Goal: Book appointment/travel/reservation

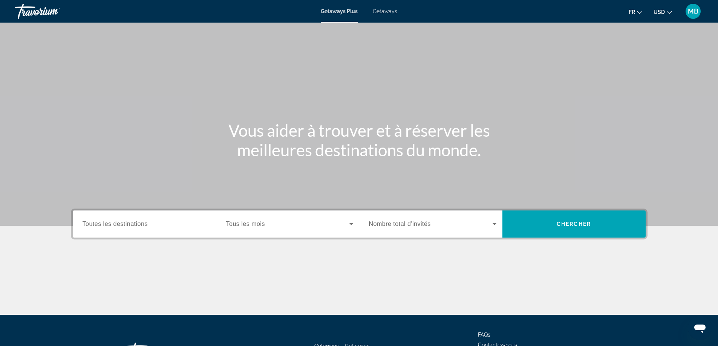
click at [420, 222] on span "Nombre total d'invités" at bounding box center [400, 224] width 62 height 6
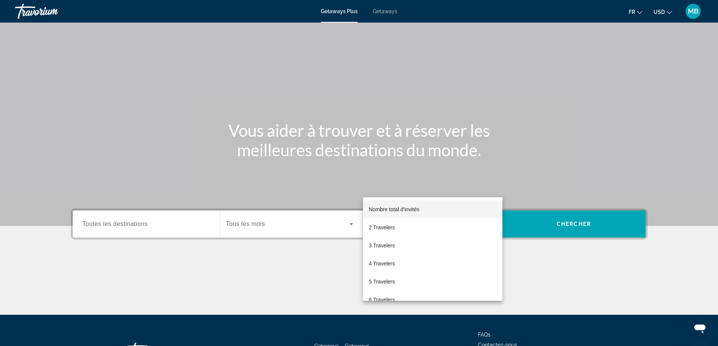
scroll to position [61, 0]
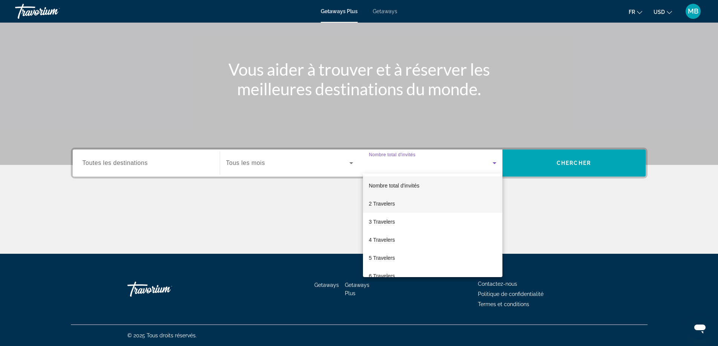
click at [410, 206] on mat-option "2 Travelers" at bounding box center [432, 204] width 139 height 18
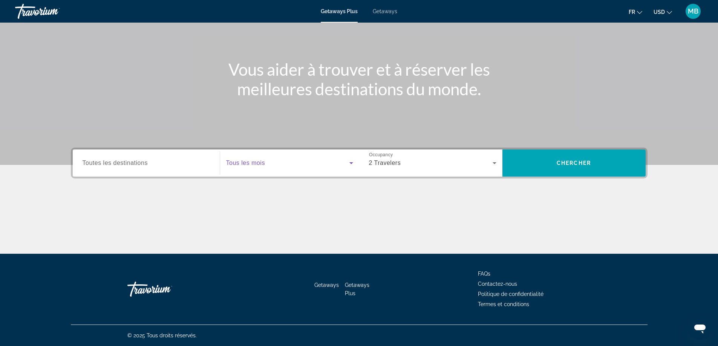
click at [317, 164] on span "Search widget" at bounding box center [287, 163] width 123 height 9
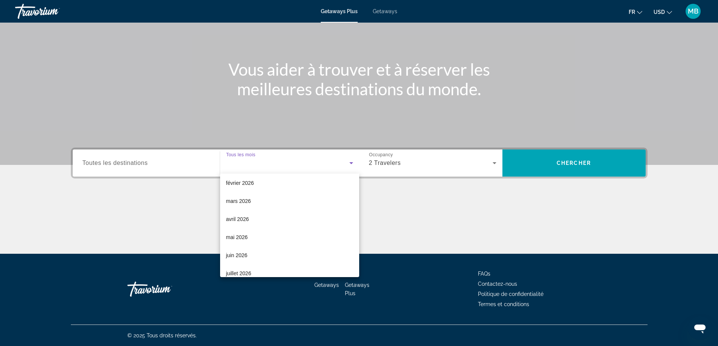
scroll to position [113, 0]
click at [240, 220] on span "avril 2026" at bounding box center [237, 217] width 23 height 9
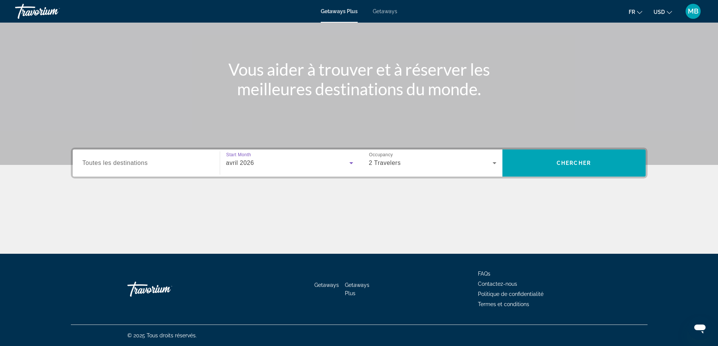
click at [541, 180] on div "Destination Toutes les destinations Start Month Tous les mois avril 2026 Occupa…" at bounding box center [359, 201] width 607 height 106
click at [544, 171] on span "Search widget" at bounding box center [573, 163] width 143 height 18
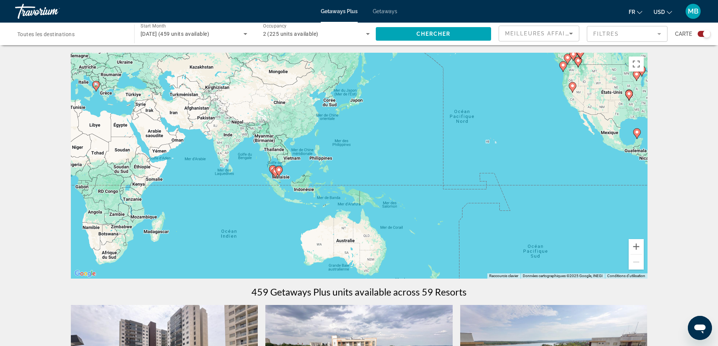
drag, startPoint x: 501, startPoint y: 202, endPoint x: 156, endPoint y: 123, distance: 353.8
click at [156, 123] on div "Pour activer le glissement avec le clavier, appuyez sur Alt+Entrée. Une fois ce…" at bounding box center [359, 166] width 576 height 226
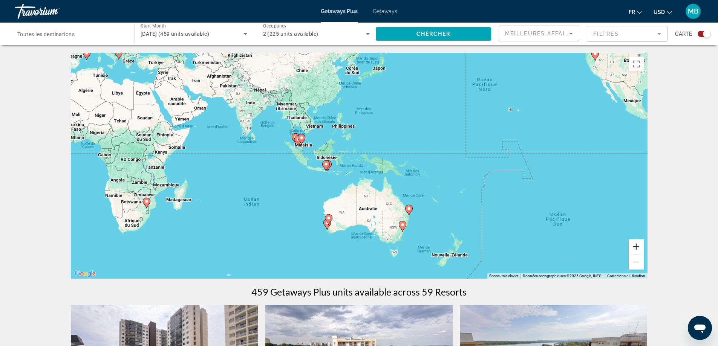
click at [633, 244] on button "Zoom avant" at bounding box center [635, 246] width 15 height 15
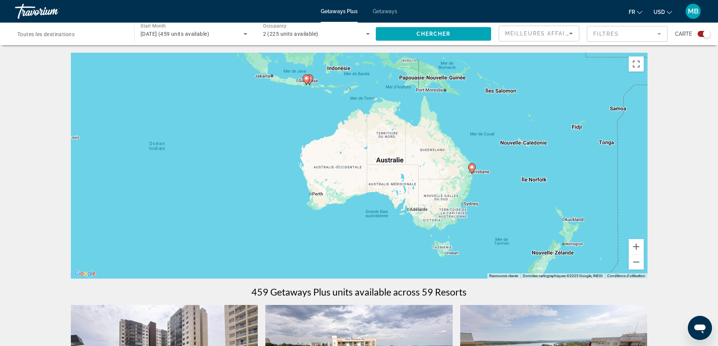
drag, startPoint x: 517, startPoint y: 241, endPoint x: 532, endPoint y: 142, distance: 99.6
click at [532, 142] on div "Pour activer le glissement avec le clavier, appuyez sur Alt+Entrée. Une fois ce…" at bounding box center [359, 166] width 576 height 226
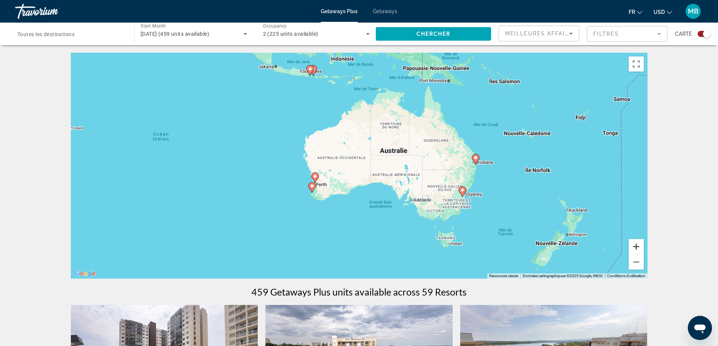
click at [638, 245] on button "Zoom avant" at bounding box center [635, 246] width 15 height 15
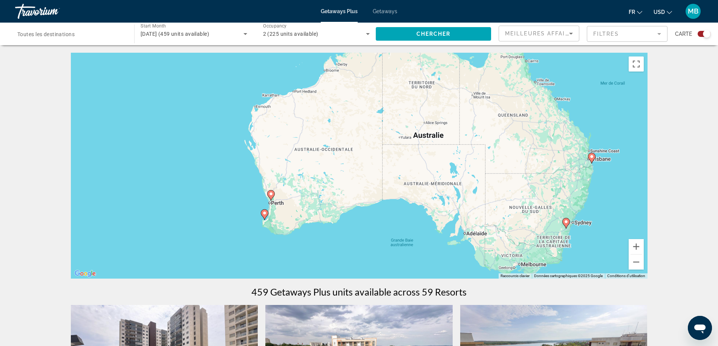
click at [565, 222] on image "Main content" at bounding box center [566, 222] width 5 height 5
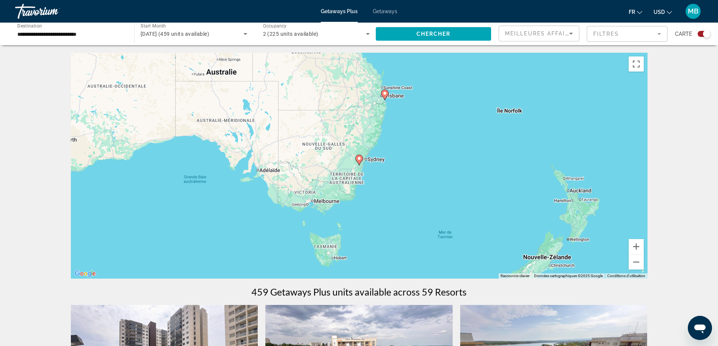
click at [376, 162] on div "Pour naviguer, appuyez sur les touches fléchées. Pour activer le glissement ave…" at bounding box center [359, 166] width 576 height 226
click at [359, 159] on image "Main content" at bounding box center [359, 158] width 5 height 5
type input "**********"
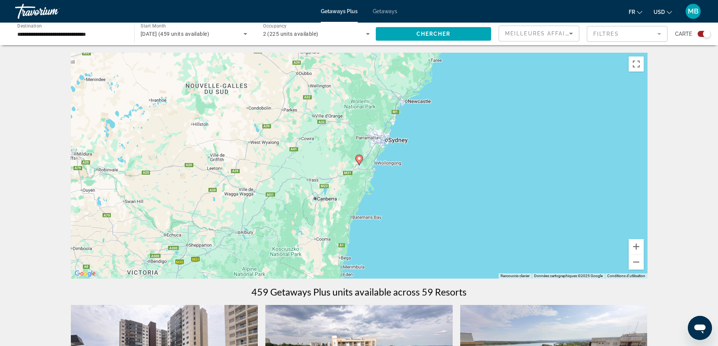
click at [359, 156] on icon "Main content" at bounding box center [358, 160] width 7 height 10
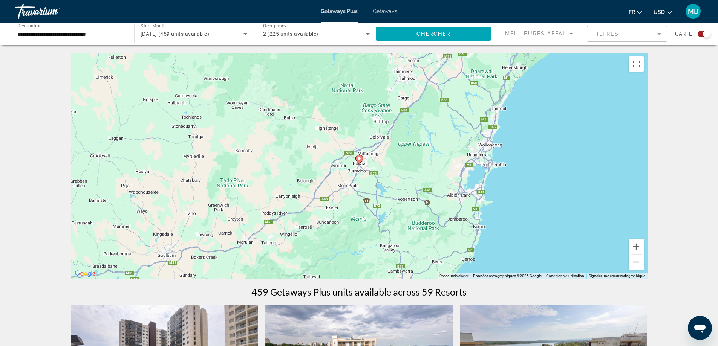
click at [362, 160] on icon "Main content" at bounding box center [358, 160] width 7 height 10
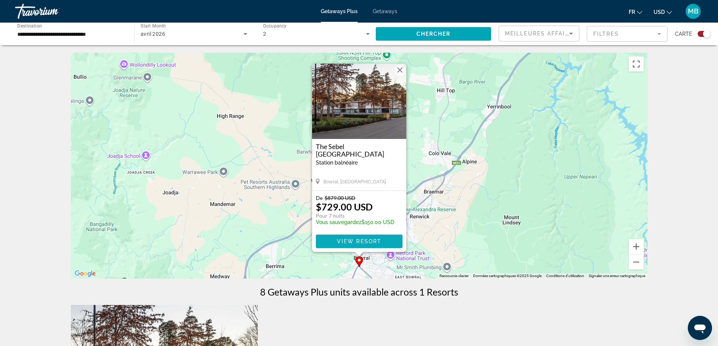
click at [342, 242] on span "View Resort" at bounding box center [358, 241] width 44 height 6
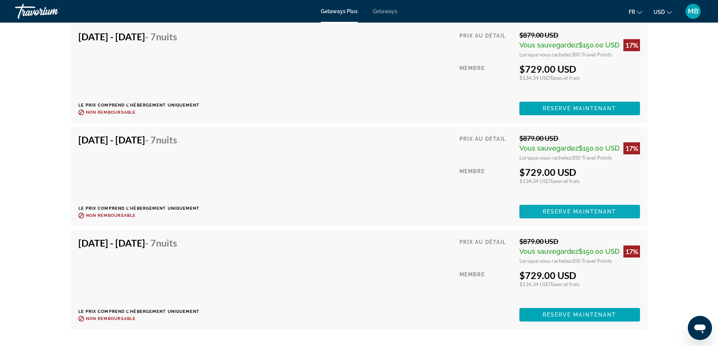
scroll to position [1410, 0]
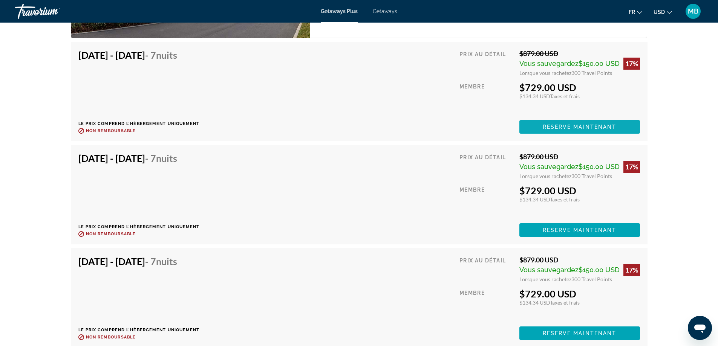
click at [573, 127] on span "Reserve maintenant" at bounding box center [580, 127] width 74 height 6
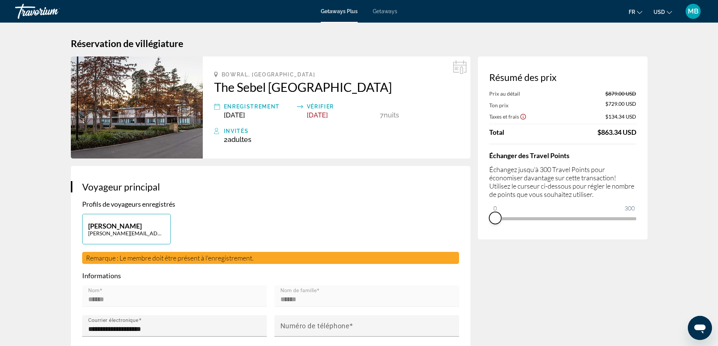
drag, startPoint x: 630, startPoint y: 229, endPoint x: 465, endPoint y: 230, distance: 165.8
drag, startPoint x: 493, startPoint y: 209, endPoint x: 632, endPoint y: 210, distance: 139.0
click at [632, 217] on ngx-slider "0 300 300" at bounding box center [562, 218] width 147 height 2
drag, startPoint x: 629, startPoint y: 227, endPoint x: 484, endPoint y: 228, distance: 145.4
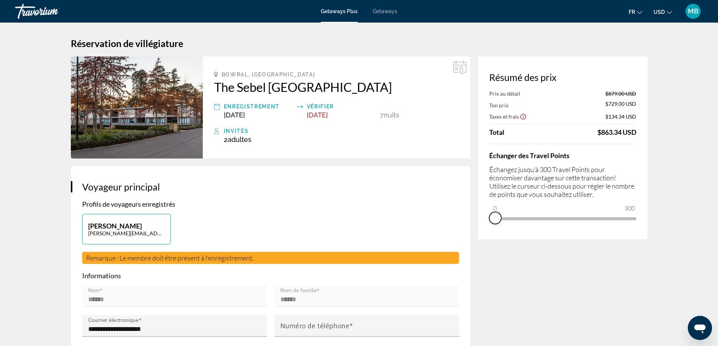
click at [484, 228] on div "Résumé des prix Prix au détail $879.00 USD Ton prix $729.00 USD Taxes et frais …" at bounding box center [563, 148] width 170 height 183
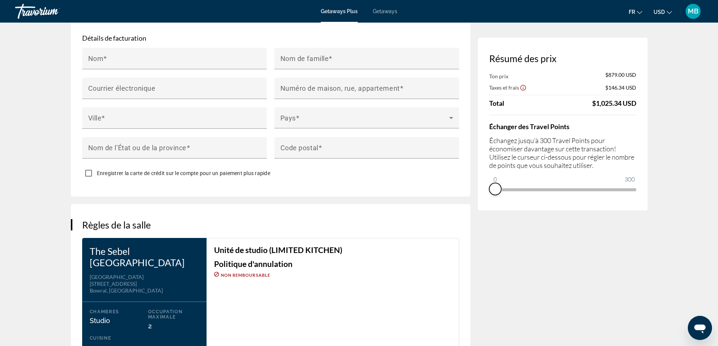
scroll to position [791, 0]
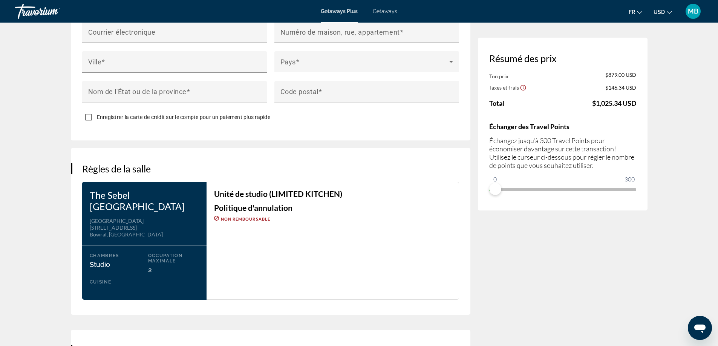
drag, startPoint x: 90, startPoint y: 191, endPoint x: 168, endPoint y: 205, distance: 79.5
click at [168, 205] on h3 "The Sebel Bowral Heritage Park" at bounding box center [144, 200] width 109 height 23
copy h3 "The Sebel Bowral Heritage Park"
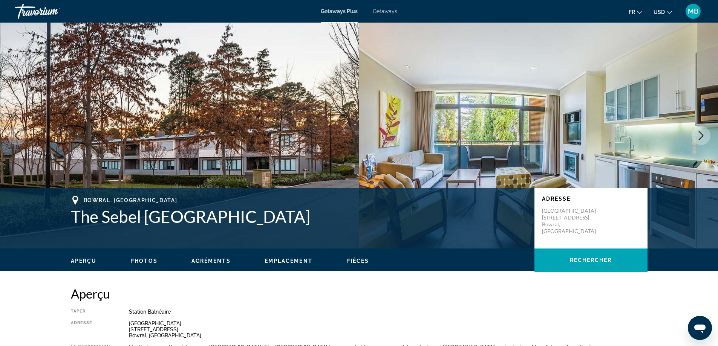
click at [50, 13] on div "Travorium" at bounding box center [52, 12] width 75 height 20
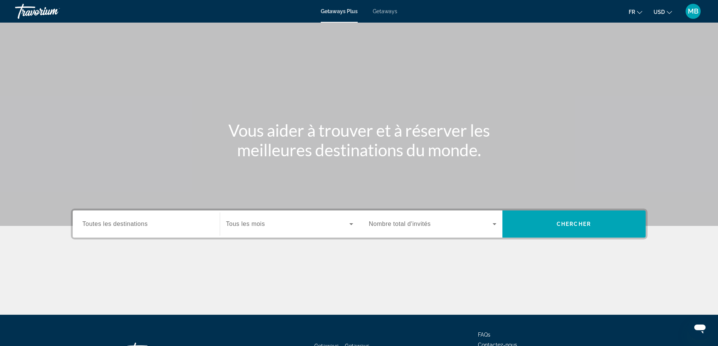
click at [427, 230] on div "Search widget" at bounding box center [432, 224] width 127 height 21
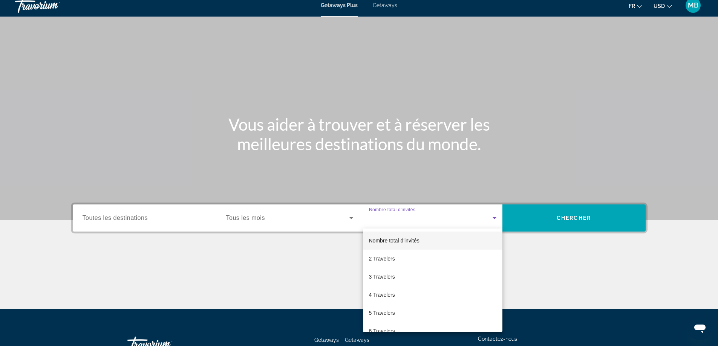
scroll to position [61, 0]
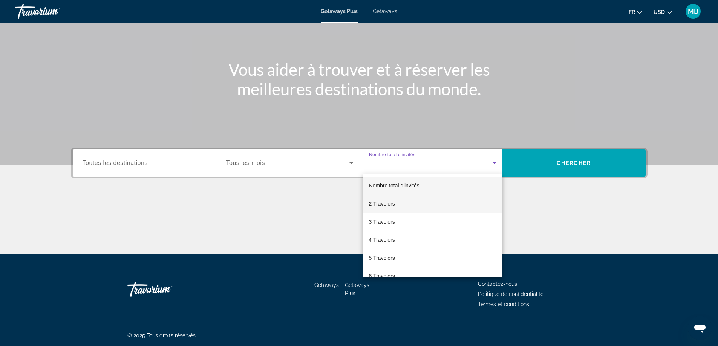
click at [404, 206] on mat-option "2 Travelers" at bounding box center [432, 204] width 139 height 18
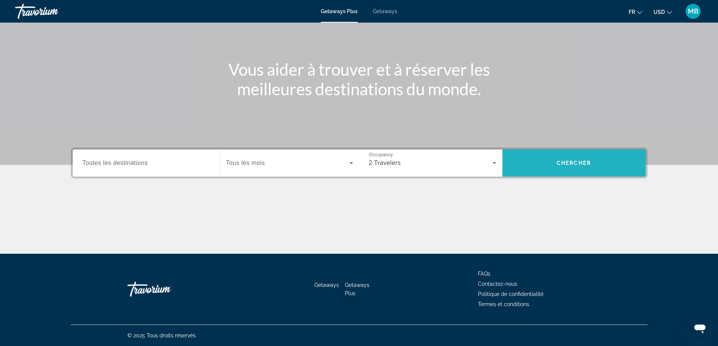
click at [536, 158] on span "Search widget" at bounding box center [573, 163] width 143 height 18
